Goal: Find specific page/section: Find specific page/section

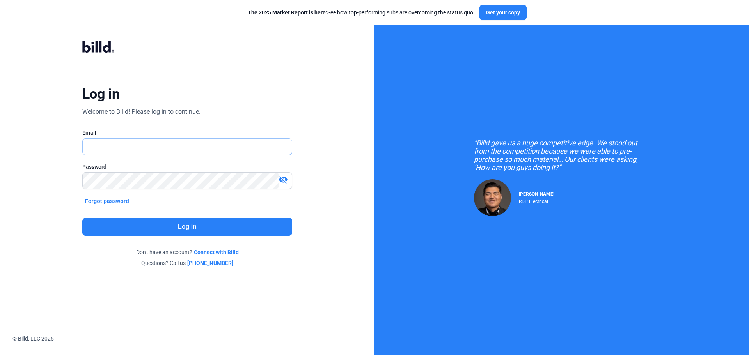
type input "[EMAIL_ADDRESS][DOMAIN_NAME]"
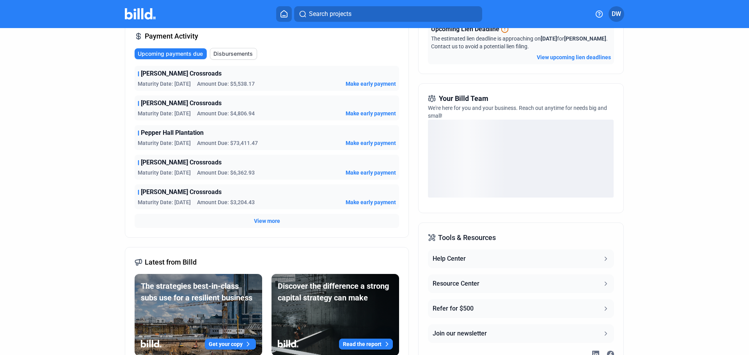
scroll to position [117, 0]
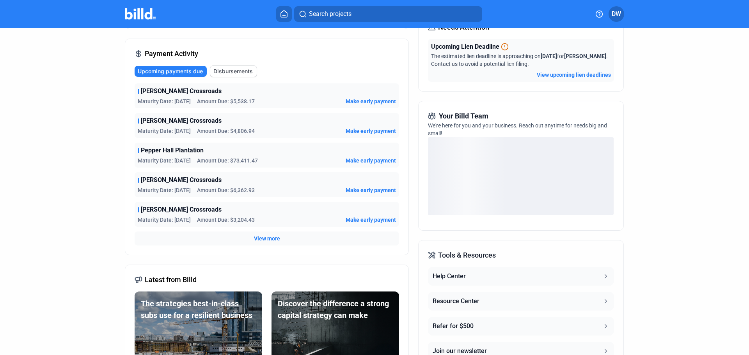
click at [270, 239] on span "View more" at bounding box center [267, 239] width 26 height 8
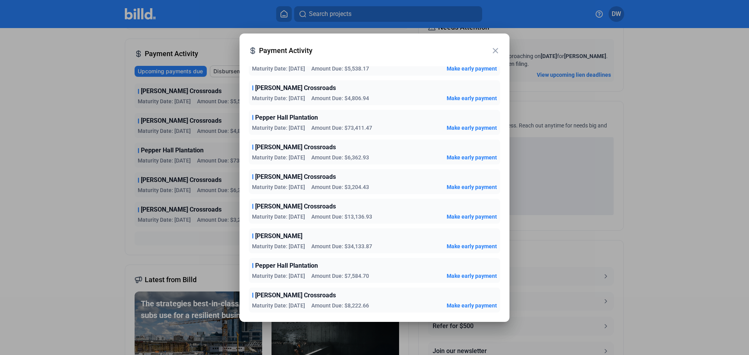
scroll to position [0, 0]
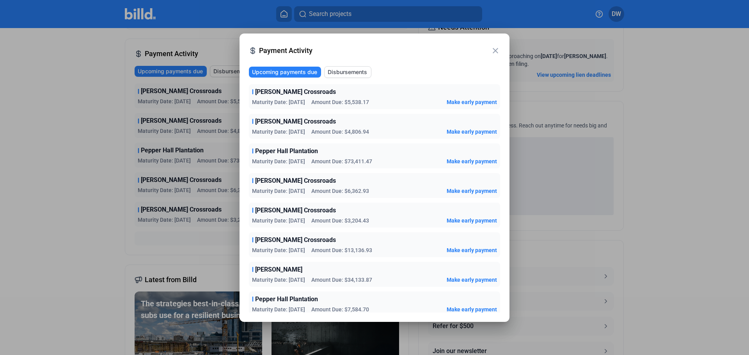
click at [494, 49] on mat-icon "close" at bounding box center [494, 50] width 9 height 9
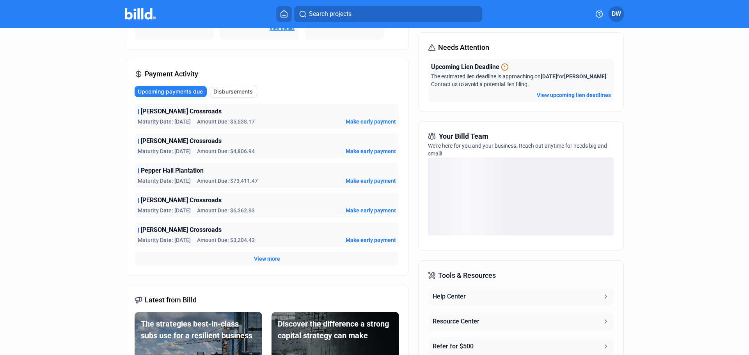
scroll to position [78, 0]
